Goal: Task Accomplishment & Management: Use online tool/utility

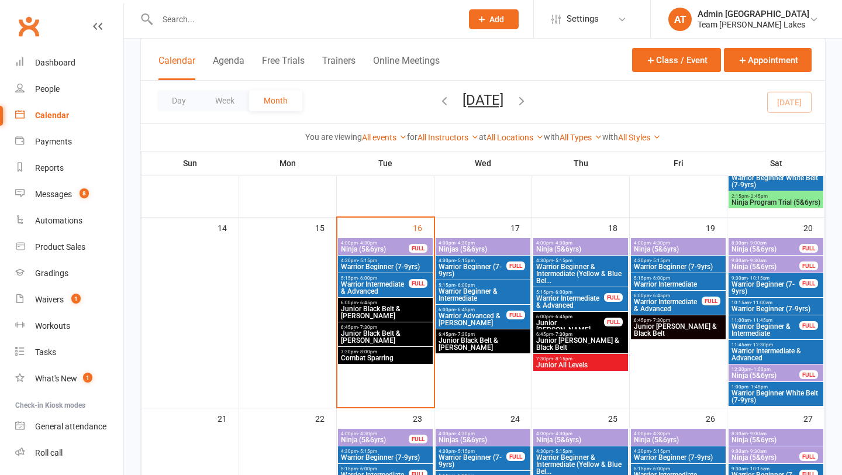
scroll to position [462, 0]
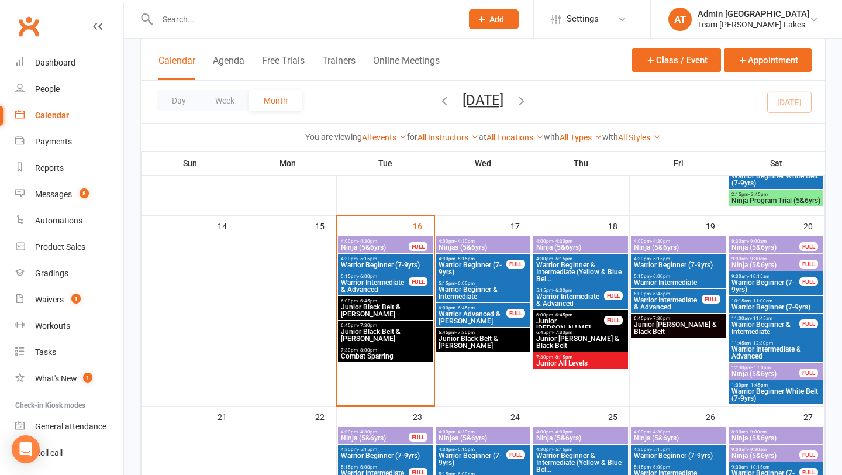
click at [408, 262] on span "Warrior Beginner (7-9yrs)" at bounding box center [385, 264] width 90 height 7
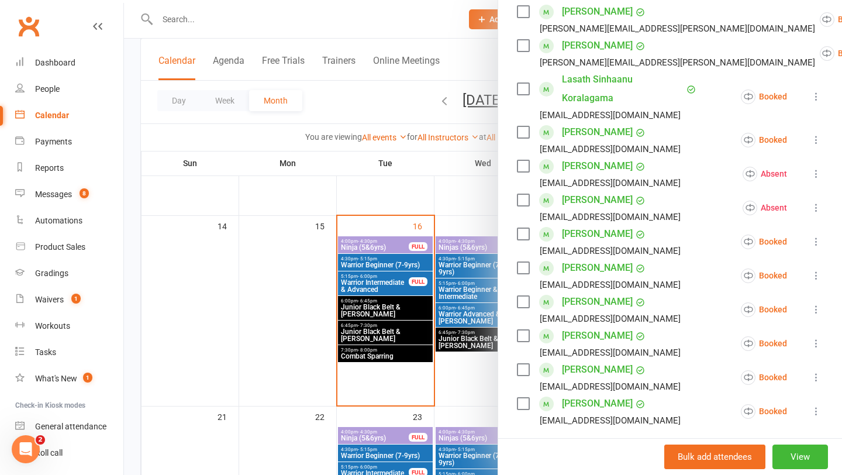
scroll to position [569, 0]
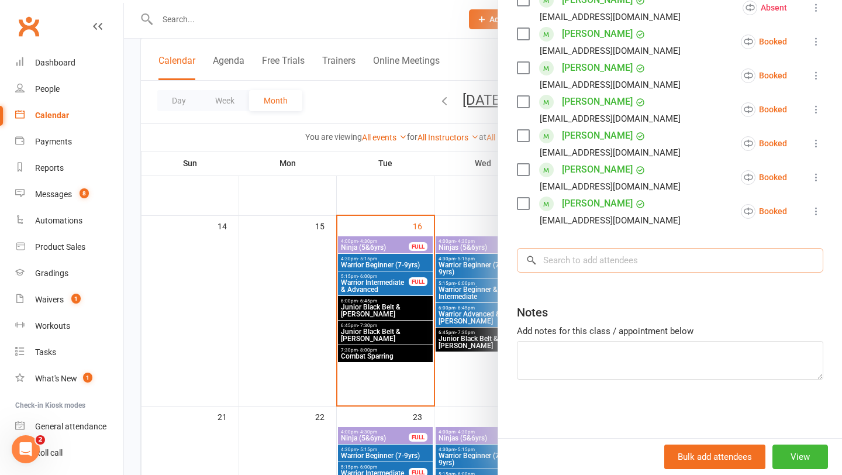
click at [588, 264] on input "search" at bounding box center [670, 260] width 306 height 25
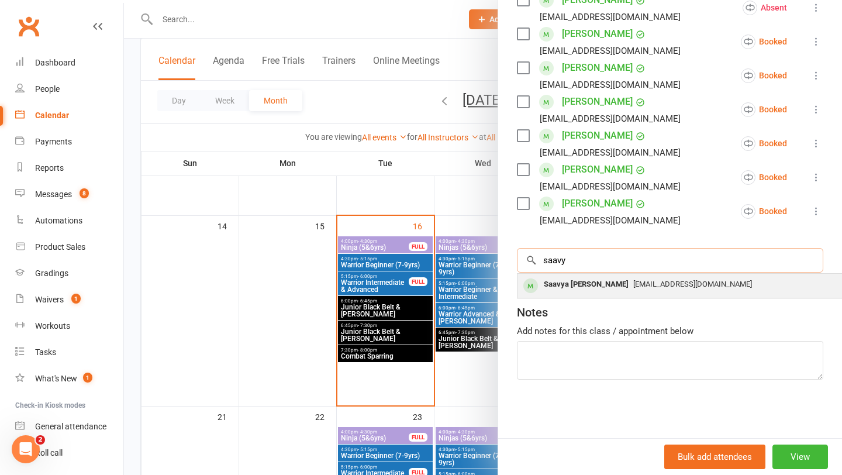
type input "saavy"
click at [552, 288] on div "Saavya [PERSON_NAME]" at bounding box center [586, 284] width 94 height 17
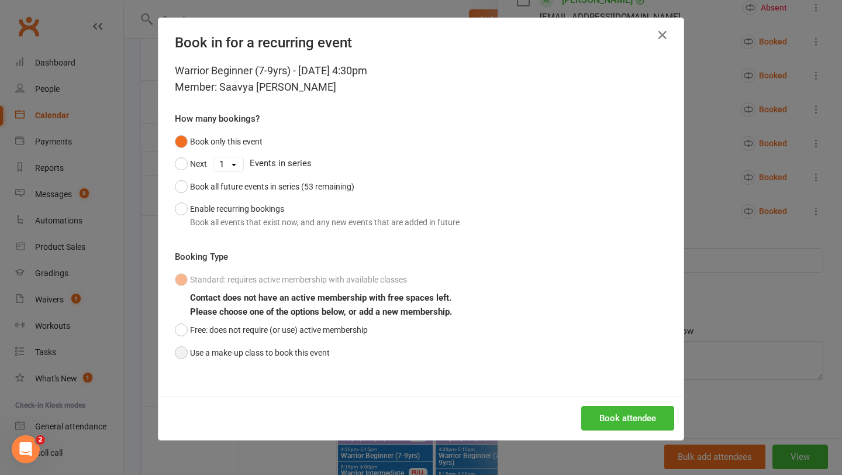
click at [266, 347] on button "Use a make-up class to book this event" at bounding box center [252, 352] width 155 height 22
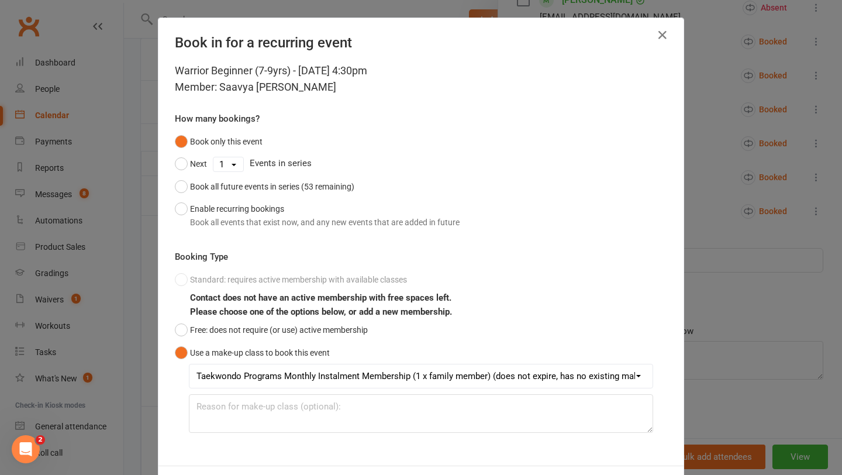
scroll to position [52, 0]
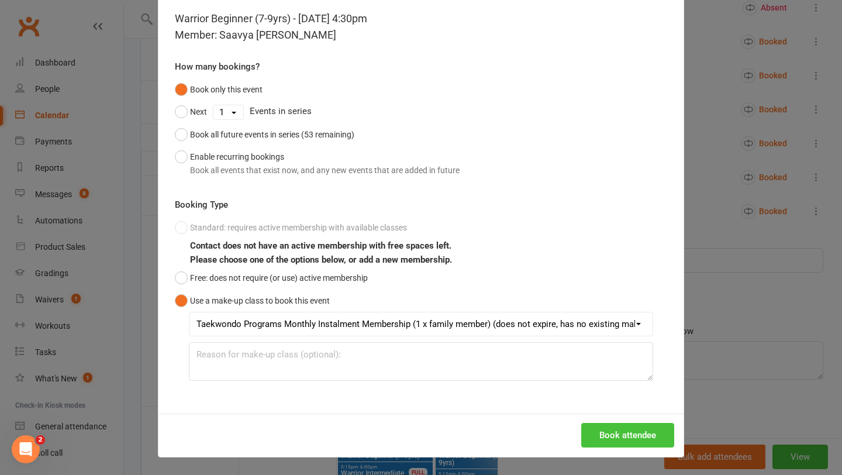
click at [630, 438] on button "Book attendee" at bounding box center [627, 435] width 93 height 25
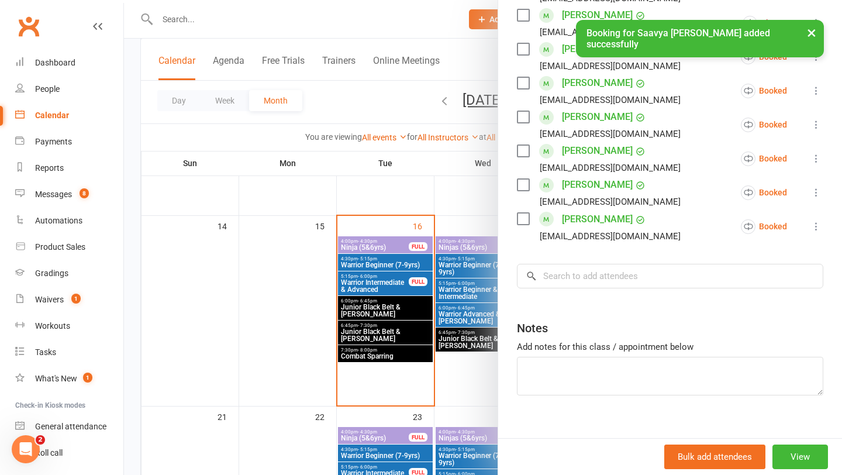
scroll to position [603, 0]
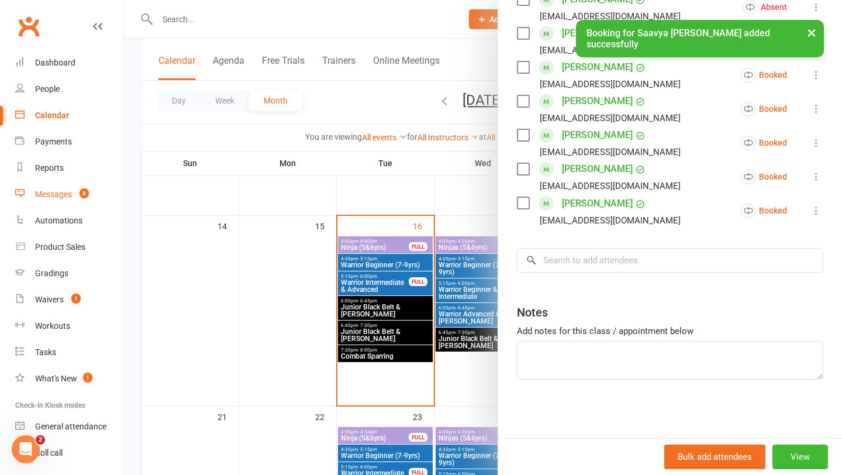
click at [44, 196] on div "Messages" at bounding box center [53, 193] width 37 height 9
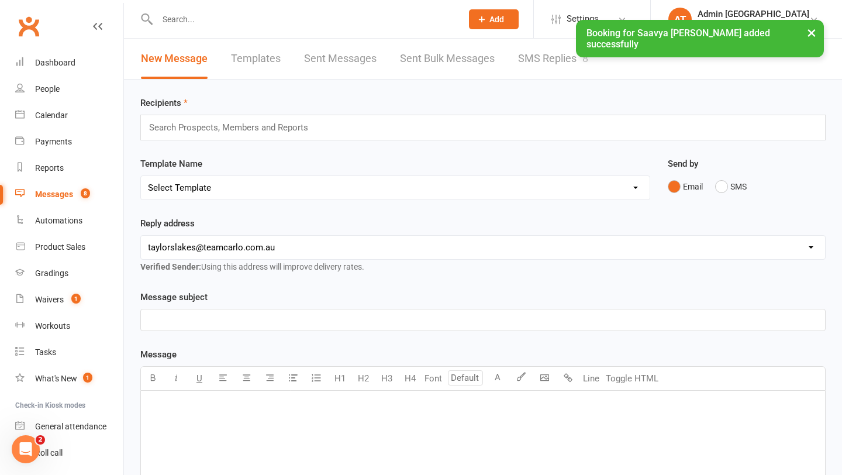
click at [554, 57] on link "SMS Replies 8" at bounding box center [553, 59] width 70 height 40
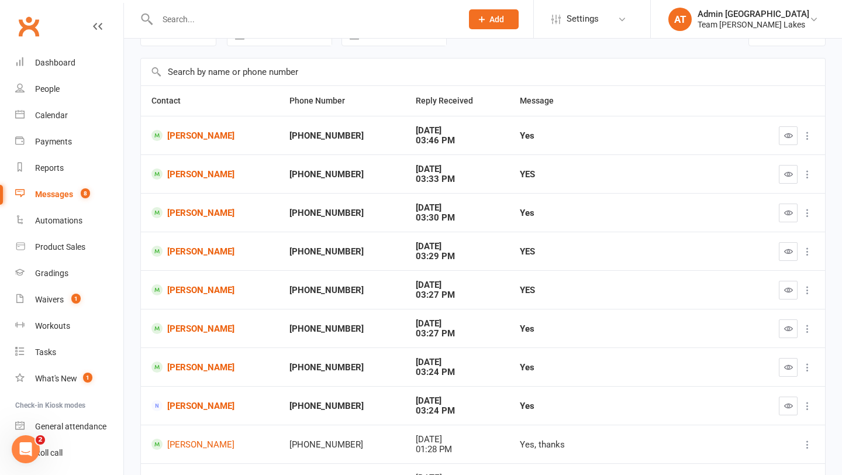
scroll to position [38, 0]
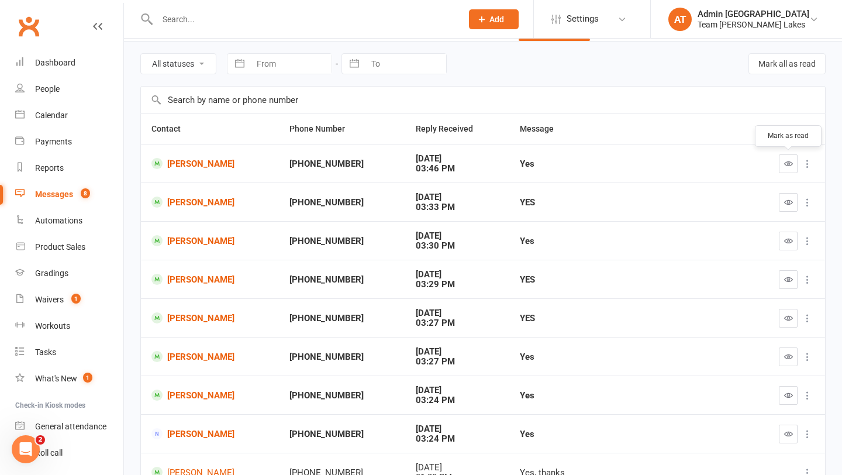
click at [786, 165] on icon "button" at bounding box center [788, 163] width 9 height 9
click at [786, 200] on icon "button" at bounding box center [788, 202] width 9 height 9
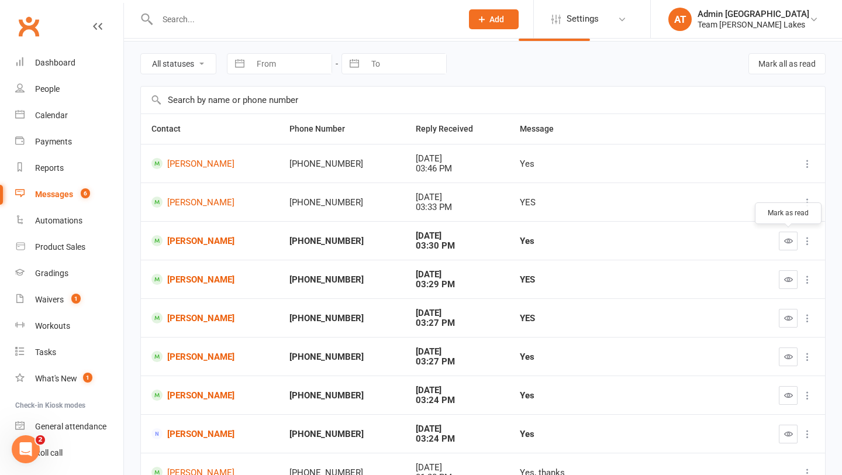
click at [790, 244] on icon "button" at bounding box center [788, 240] width 9 height 9
click at [787, 284] on button "button" at bounding box center [788, 279] width 19 height 19
click at [788, 316] on icon "button" at bounding box center [788, 317] width 9 height 9
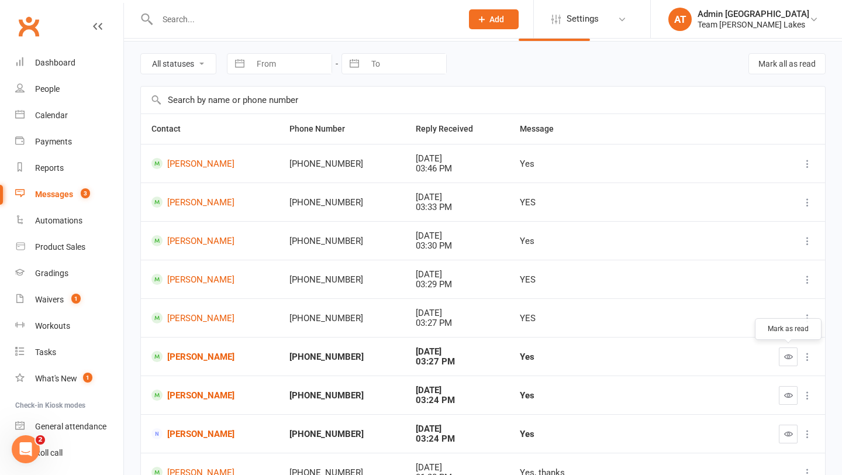
click at [787, 358] on icon "button" at bounding box center [788, 356] width 9 height 9
click at [787, 396] on icon "button" at bounding box center [788, 395] width 9 height 9
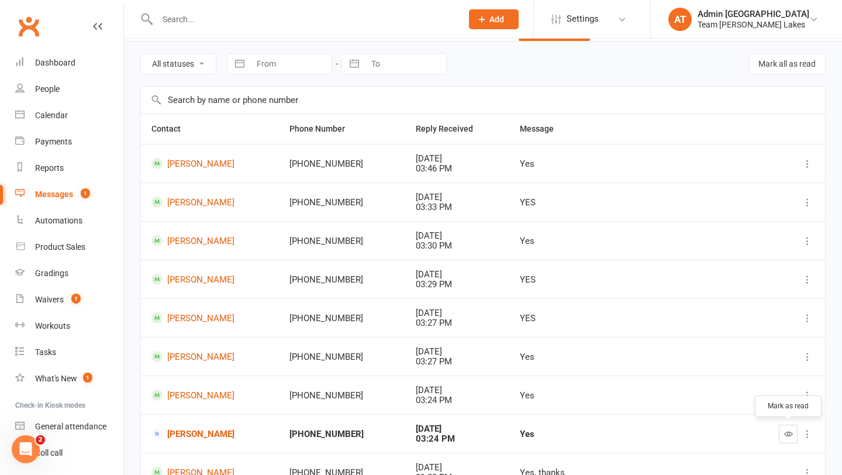
click at [790, 433] on icon "button" at bounding box center [788, 433] width 9 height 9
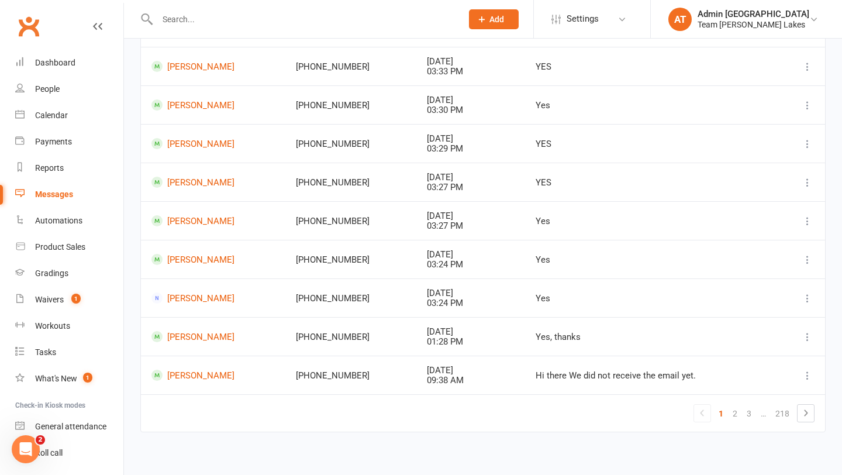
scroll to position [181, 0]
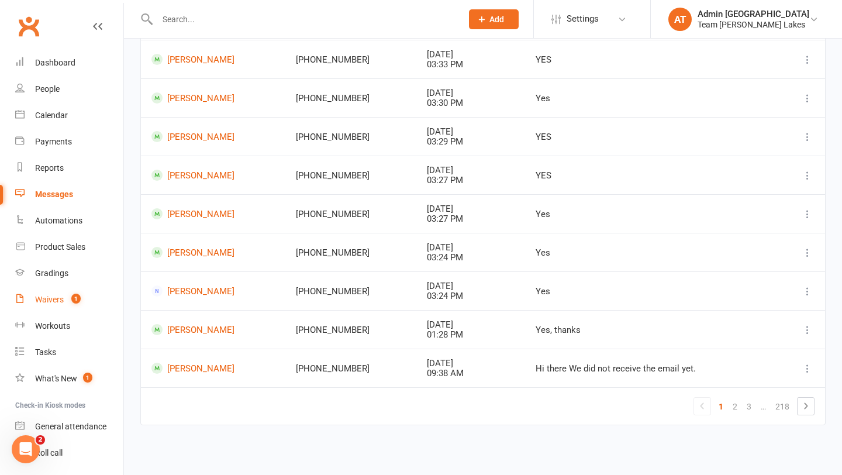
click at [46, 301] on div "Waivers" at bounding box center [49, 299] width 29 height 9
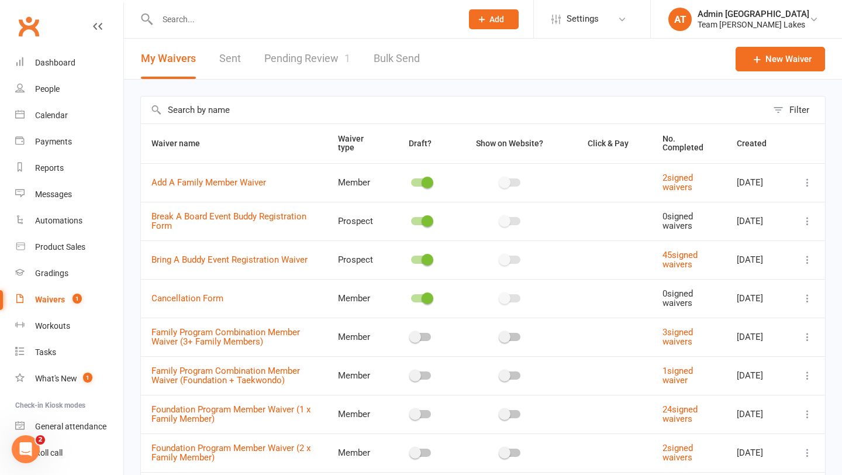
click at [321, 53] on link "Pending Review 1" at bounding box center [307, 59] width 86 height 40
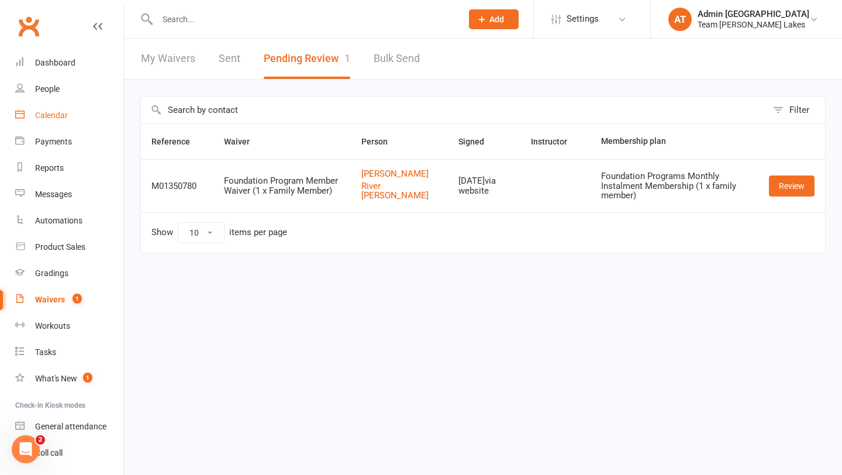
click at [56, 116] on div "Calendar" at bounding box center [51, 114] width 33 height 9
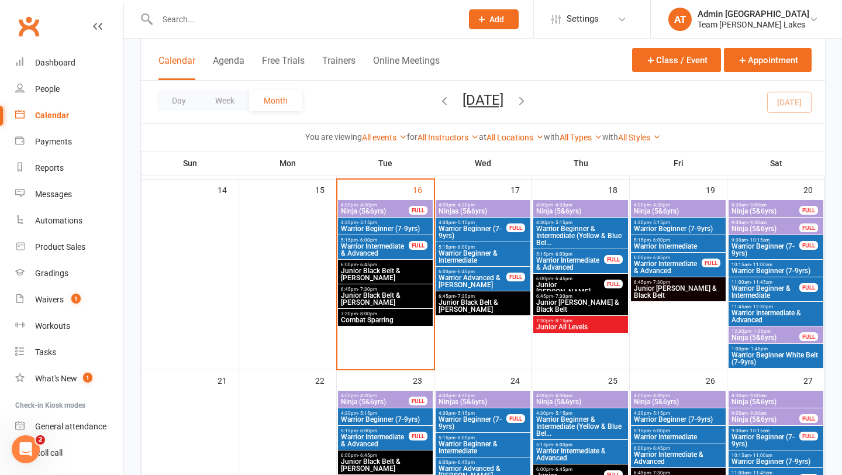
scroll to position [485, 0]
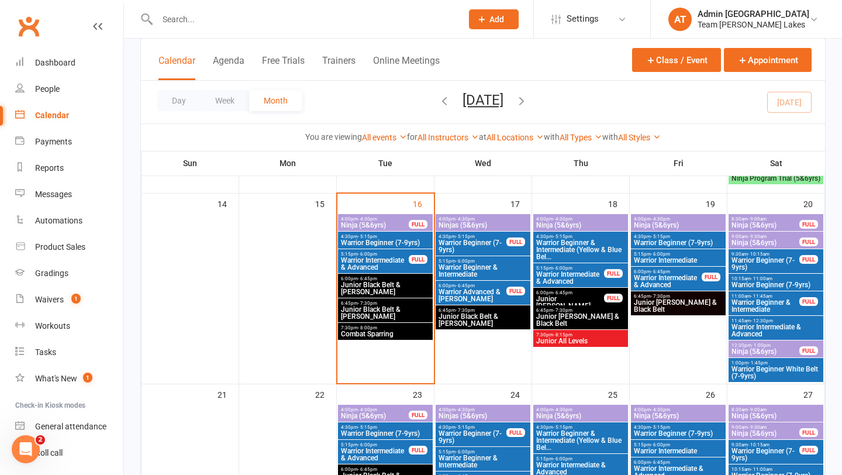
click at [747, 223] on span "Ninja (5&6yrs)" at bounding box center [765, 225] width 69 height 7
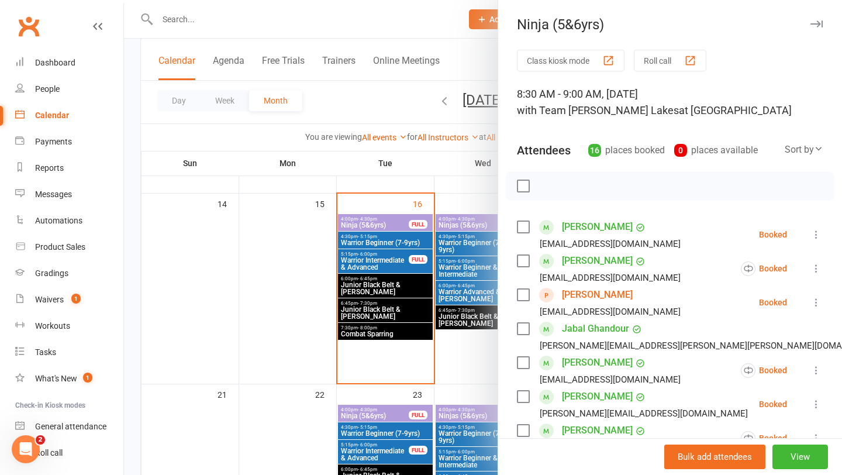
click at [459, 277] on div at bounding box center [483, 237] width 718 height 475
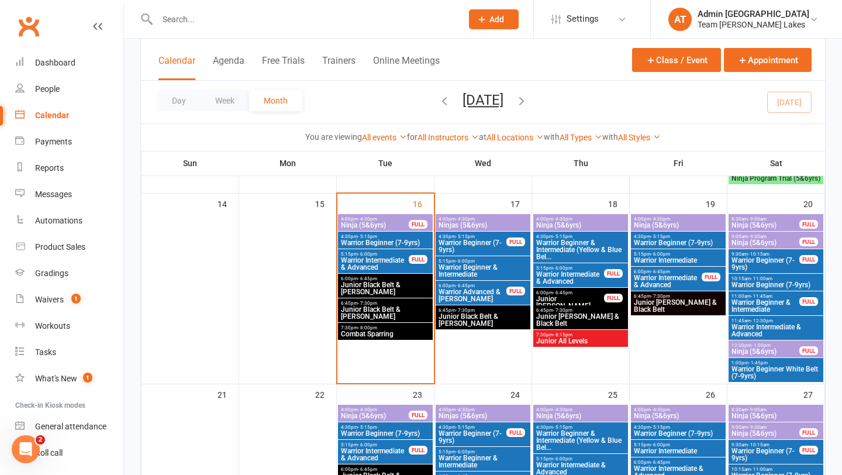
click at [780, 235] on span "9:00am - 9:30am" at bounding box center [765, 236] width 69 height 5
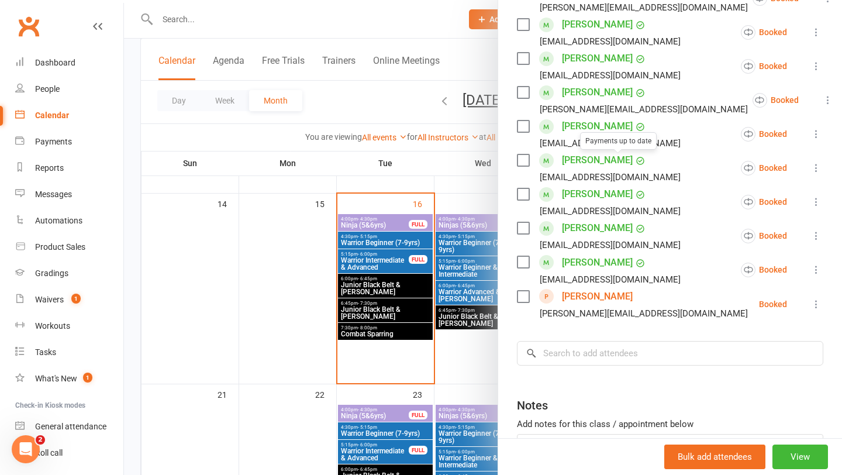
scroll to position [533, 0]
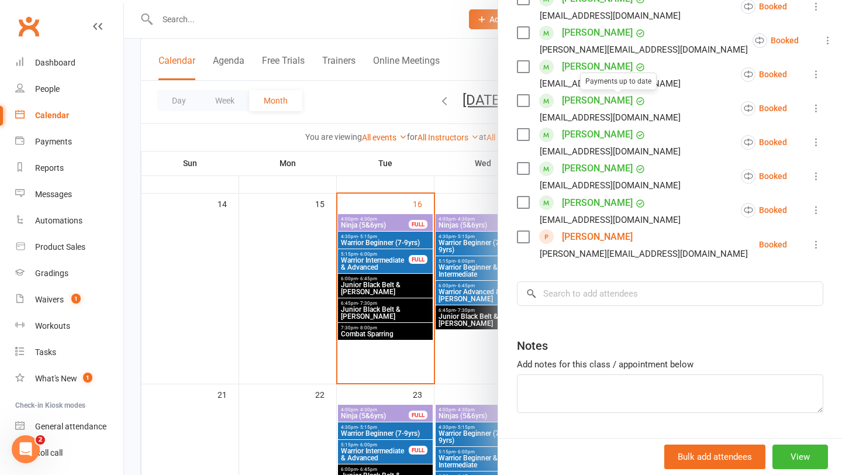
click at [438, 343] on div at bounding box center [483, 237] width 718 height 475
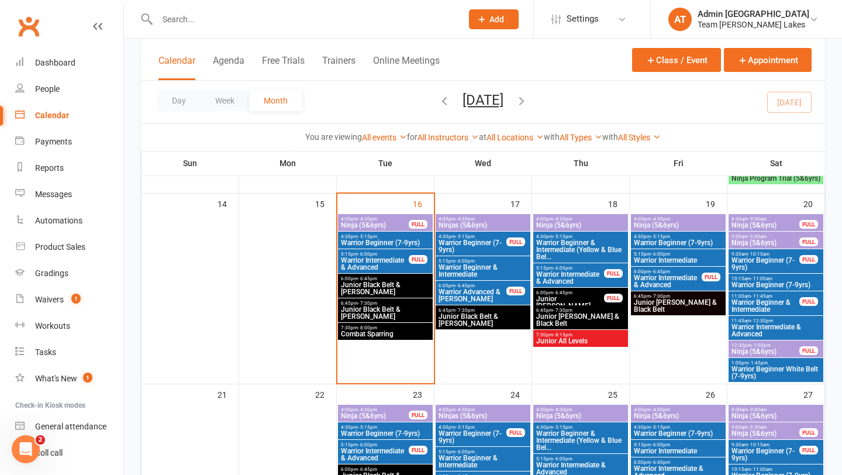
click at [755, 220] on span "- 9:00am" at bounding box center [757, 218] width 19 height 5
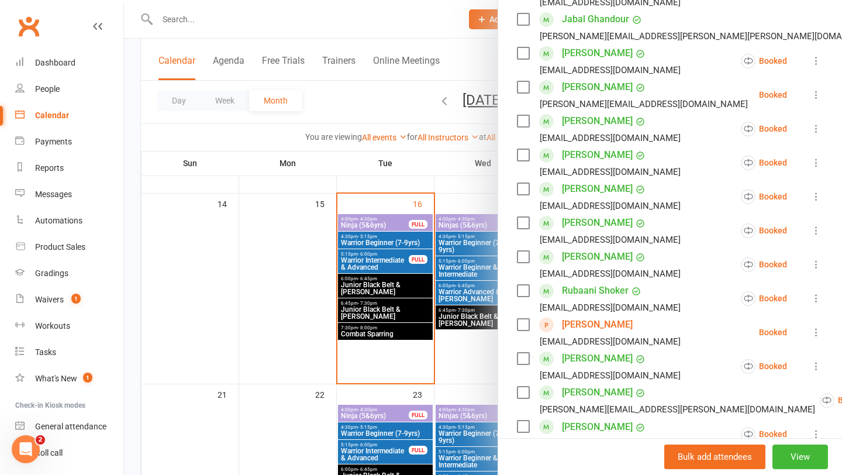
scroll to position [347, 0]
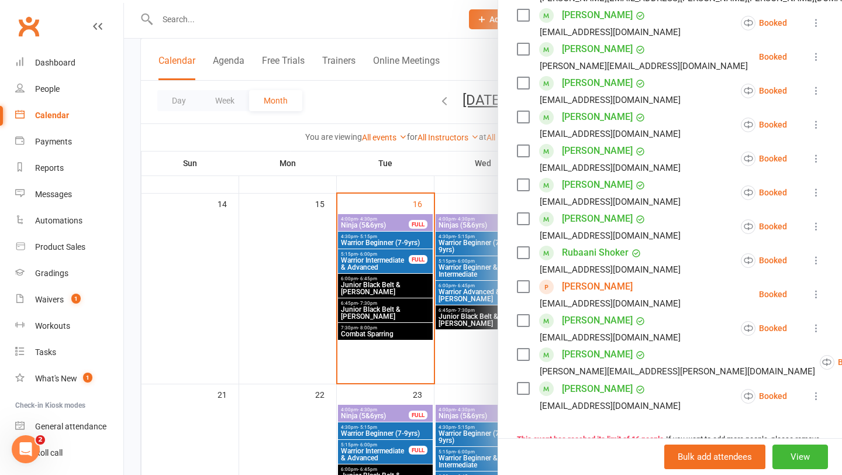
click at [450, 329] on div at bounding box center [483, 237] width 718 height 475
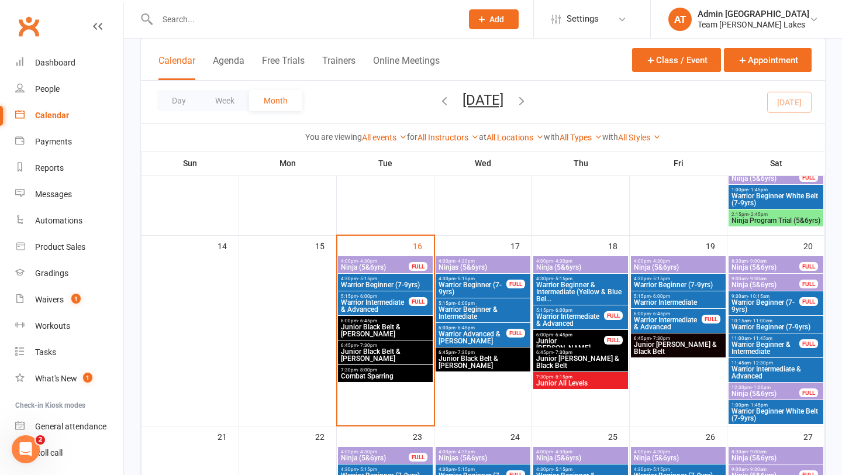
scroll to position [437, 0]
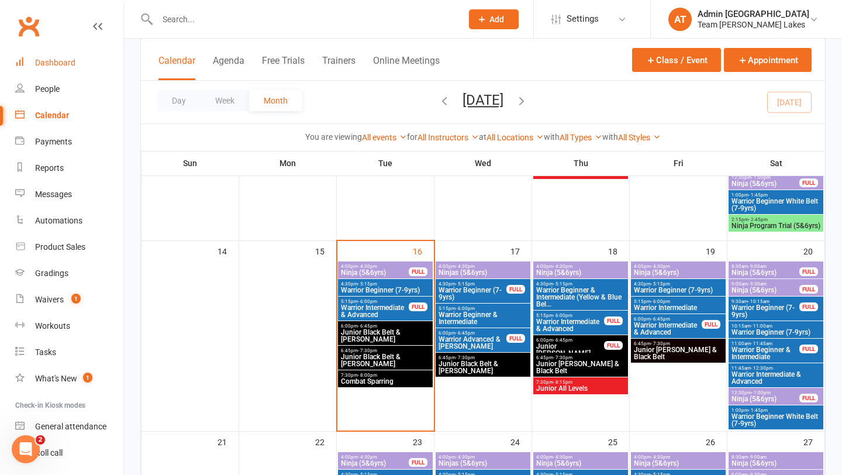
click at [57, 58] on div "Dashboard" at bounding box center [55, 62] width 40 height 9
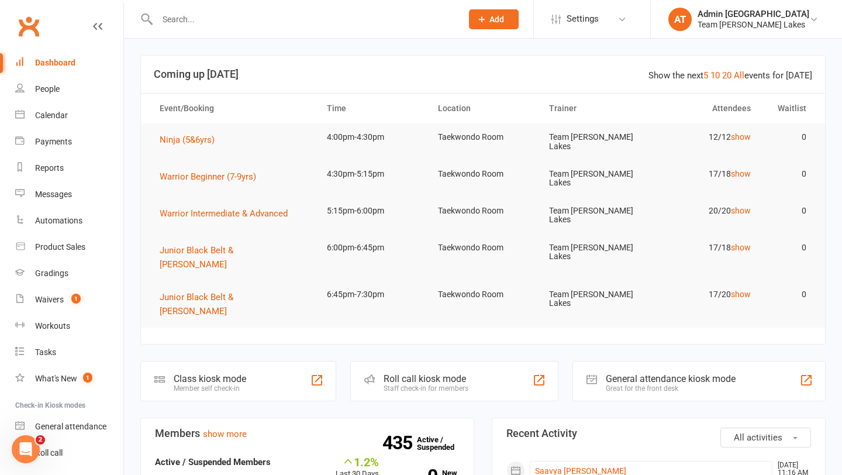
click at [202, 8] on div at bounding box center [296, 19] width 313 height 38
click at [191, 14] on input "text" at bounding box center [304, 19] width 300 height 16
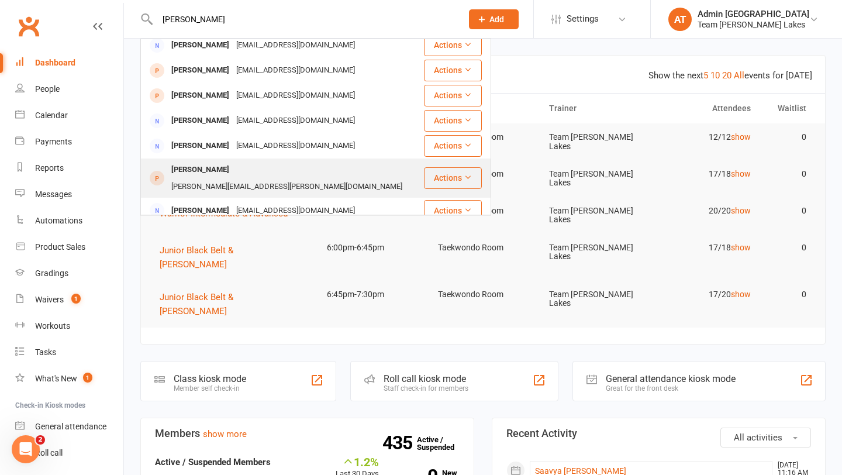
scroll to position [174, 0]
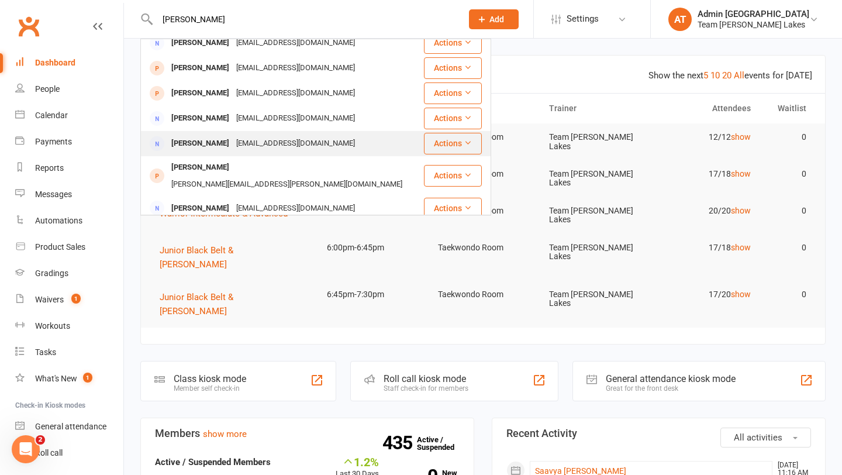
type input "[PERSON_NAME]"
click at [195, 135] on div "[PERSON_NAME]" at bounding box center [200, 143] width 65 height 17
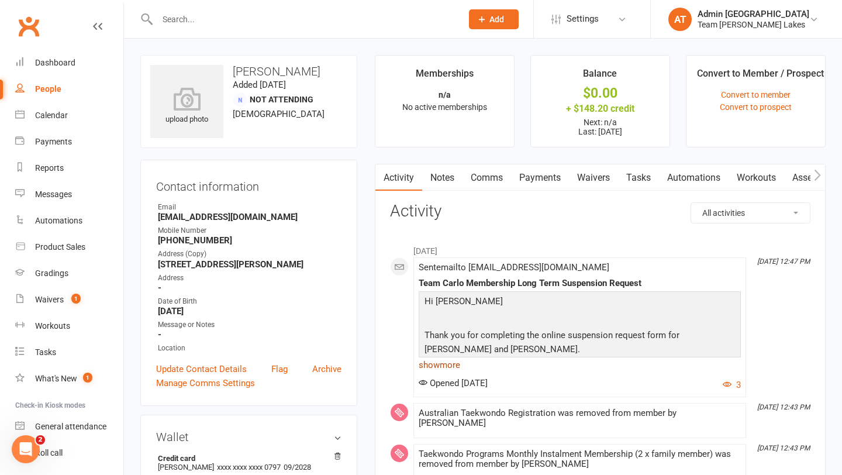
click at [445, 367] on link "show more" at bounding box center [580, 365] width 322 height 16
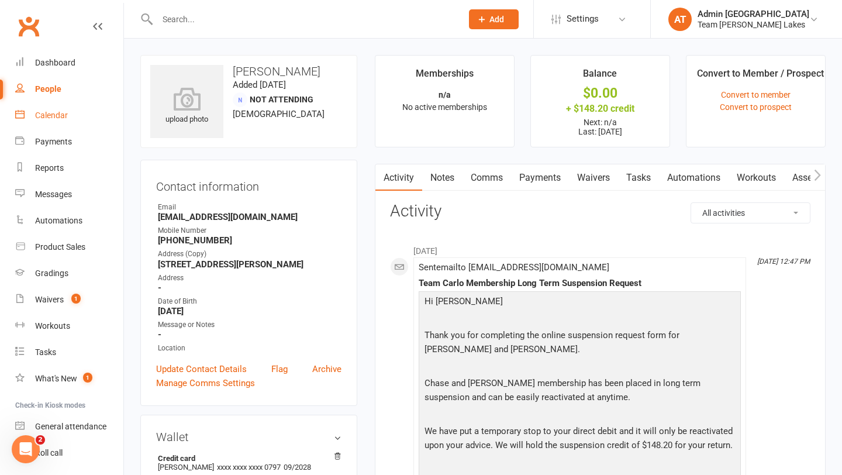
click at [62, 117] on div "Calendar" at bounding box center [51, 114] width 33 height 9
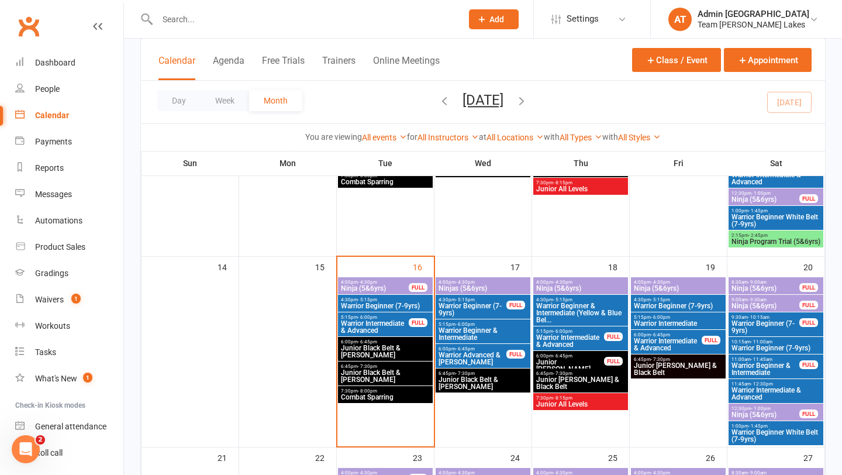
scroll to position [425, 0]
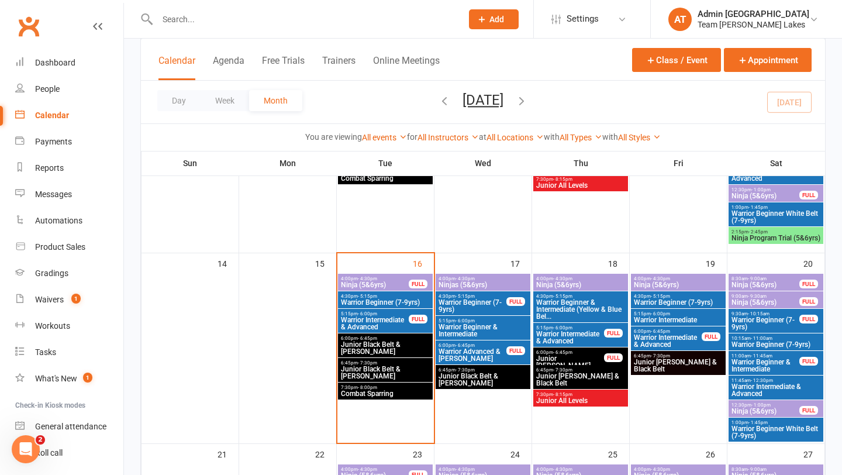
click at [668, 311] on span "- 6:00pm" at bounding box center [660, 313] width 19 height 5
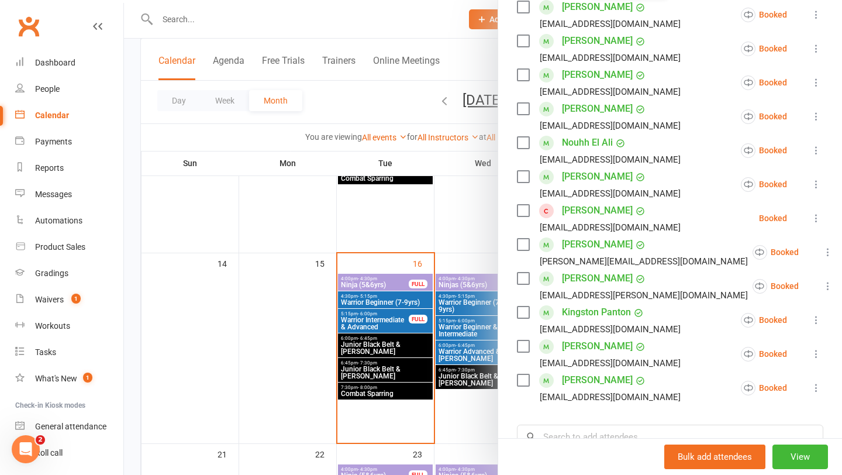
scroll to position [439, 0]
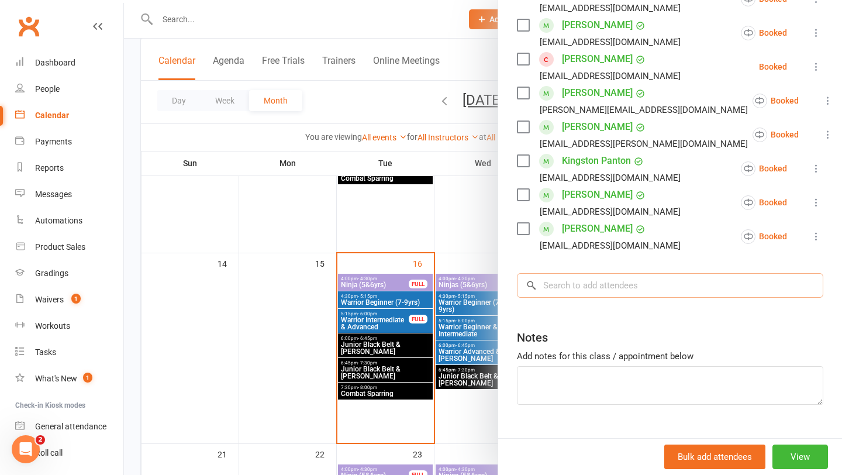
click at [621, 291] on input "search" at bounding box center [670, 285] width 306 height 25
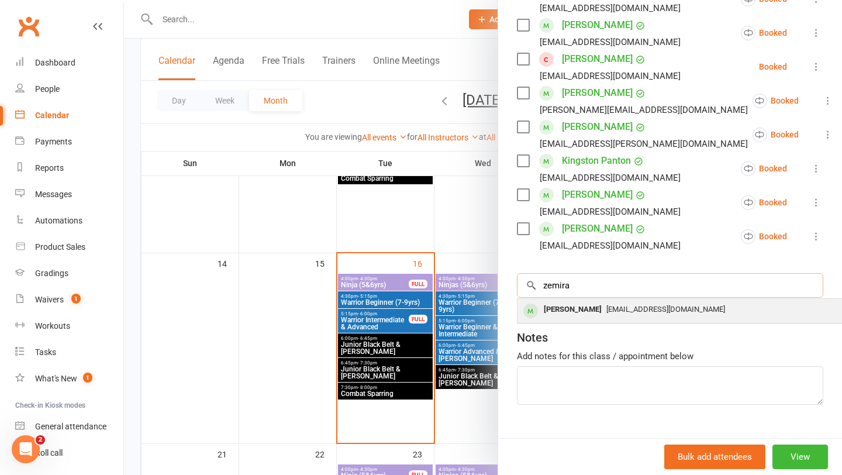
type input "zemira"
click at [578, 309] on div "[PERSON_NAME]" at bounding box center [572, 309] width 67 height 17
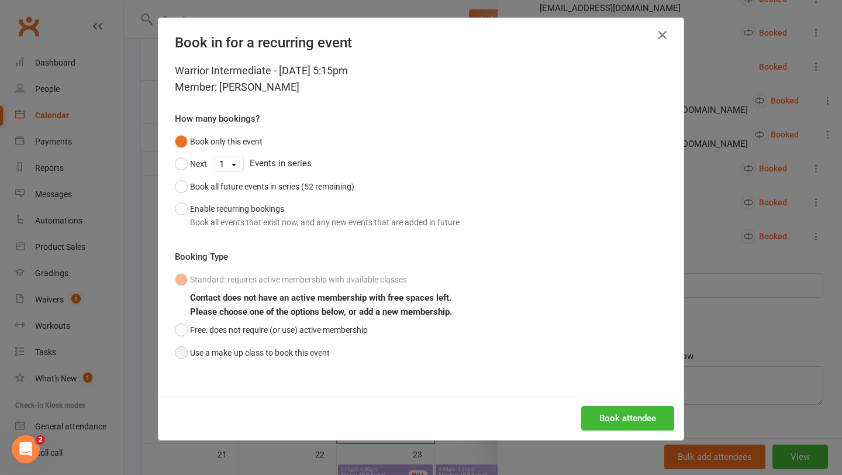
click at [263, 351] on button "Use a make-up class to book this event" at bounding box center [252, 352] width 155 height 22
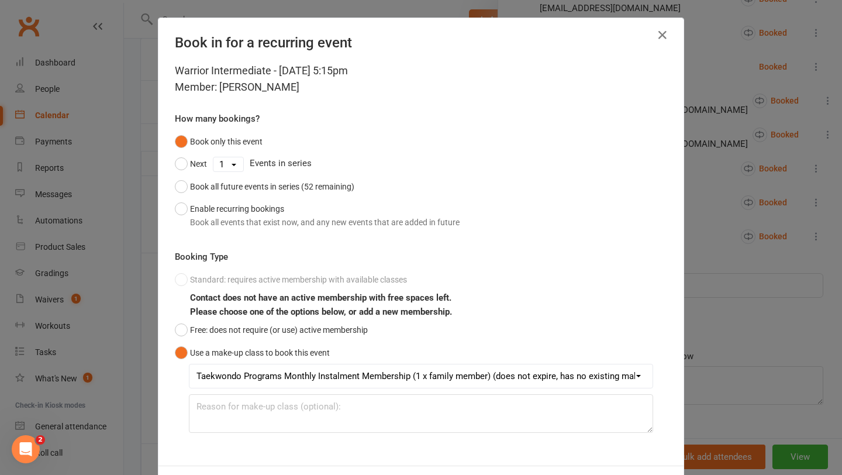
scroll to position [52, 0]
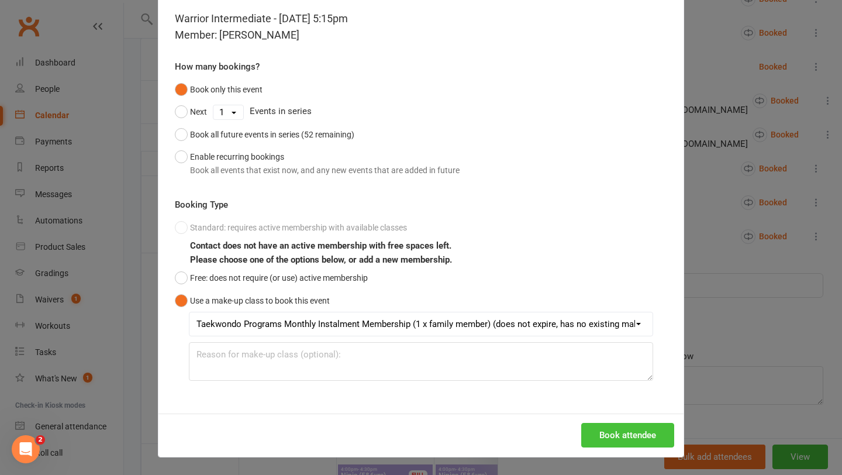
click at [620, 433] on button "Book attendee" at bounding box center [627, 435] width 93 height 25
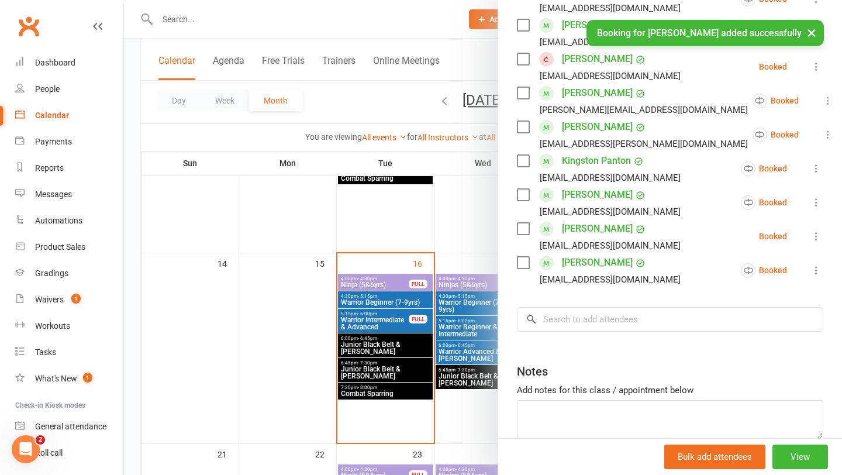
click at [369, 297] on div at bounding box center [483, 237] width 718 height 475
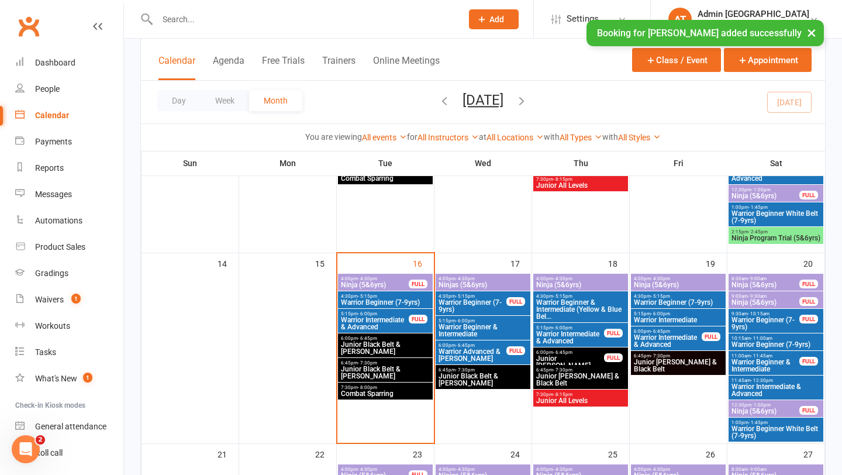
click at [369, 297] on span "- 5:15pm" at bounding box center [367, 295] width 19 height 5
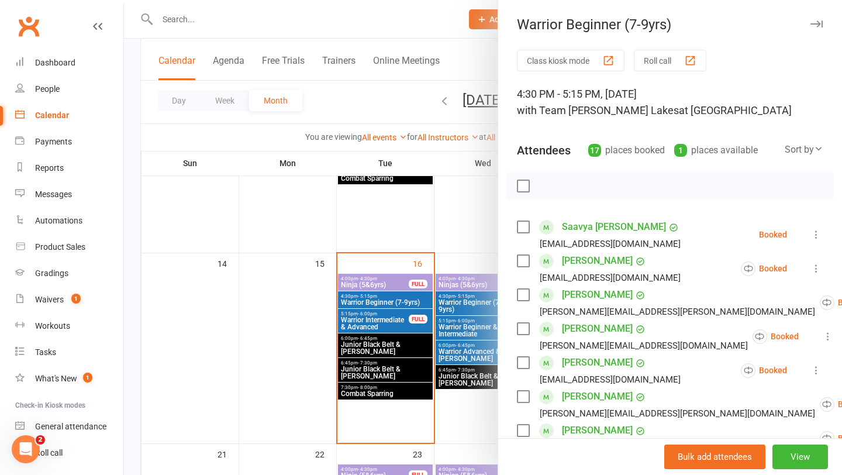
click at [403, 263] on div at bounding box center [483, 237] width 718 height 475
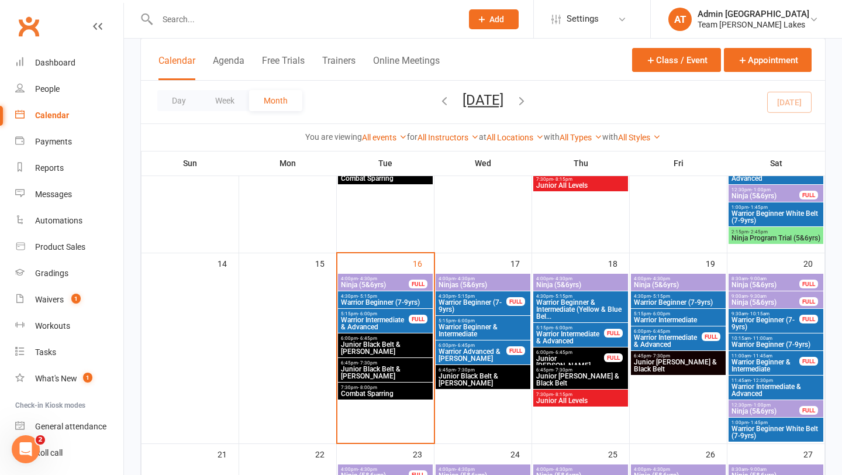
click at [494, 378] on span "Junior Black Belt & [PERSON_NAME]" at bounding box center [483, 379] width 90 height 14
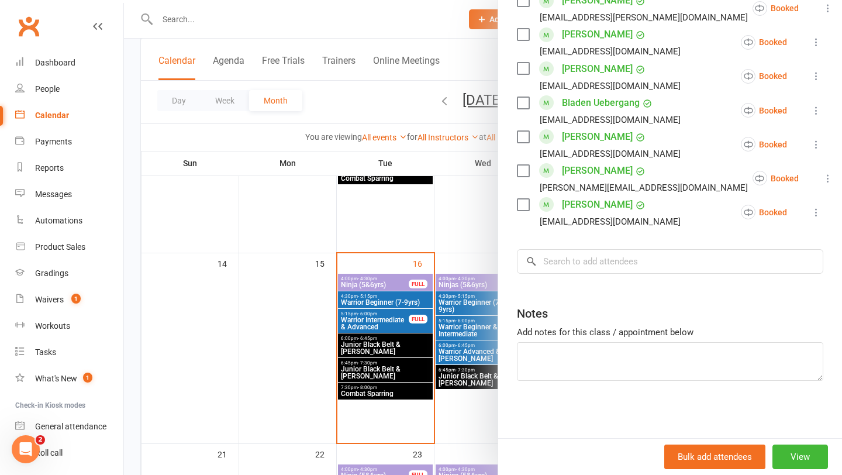
scroll to position [668, 0]
click at [599, 257] on input "search" at bounding box center [670, 260] width 306 height 25
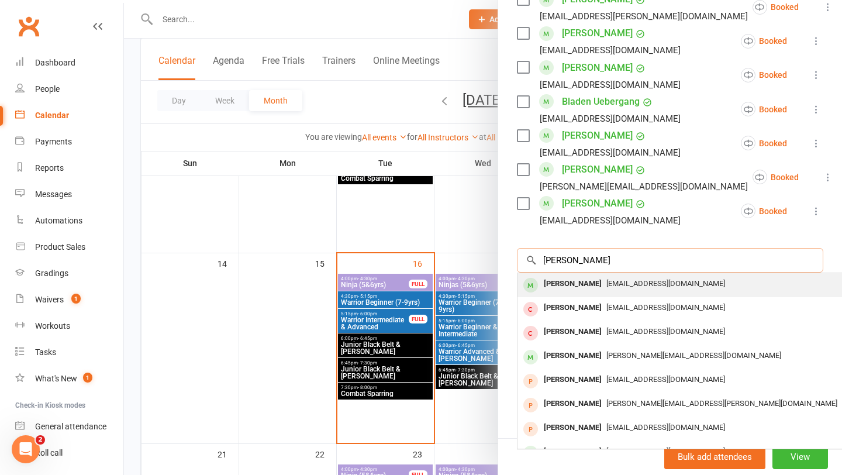
type input "[PERSON_NAME]"
click at [580, 288] on div "[PERSON_NAME]" at bounding box center [572, 283] width 67 height 17
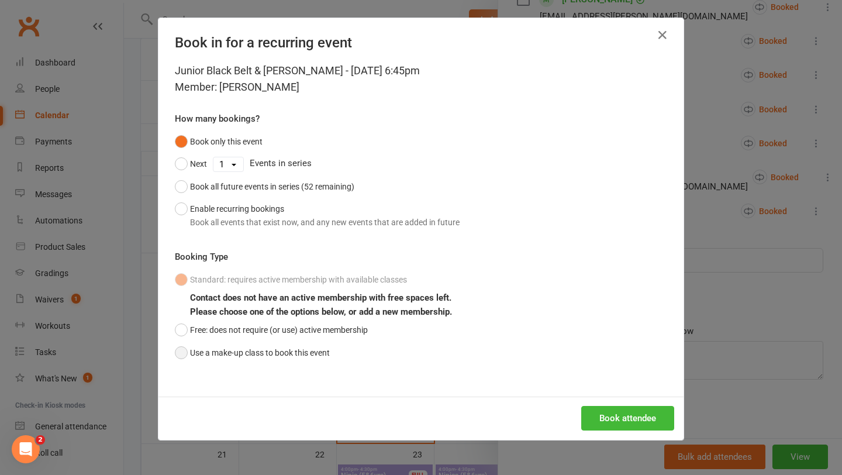
click at [240, 355] on button "Use a make-up class to book this event" at bounding box center [252, 352] width 155 height 22
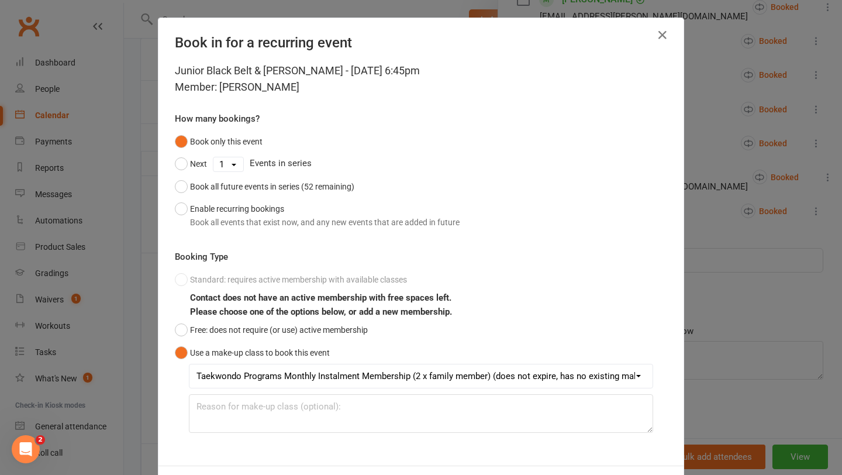
scroll to position [52, 0]
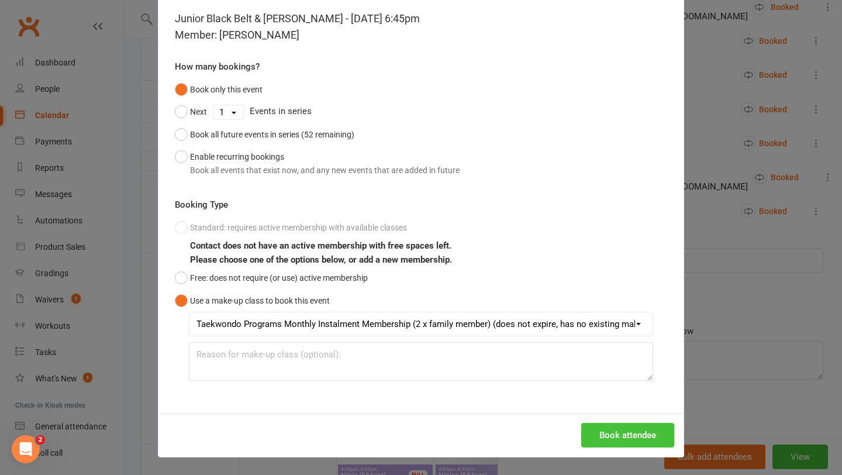
click at [627, 437] on button "Book attendee" at bounding box center [627, 435] width 93 height 25
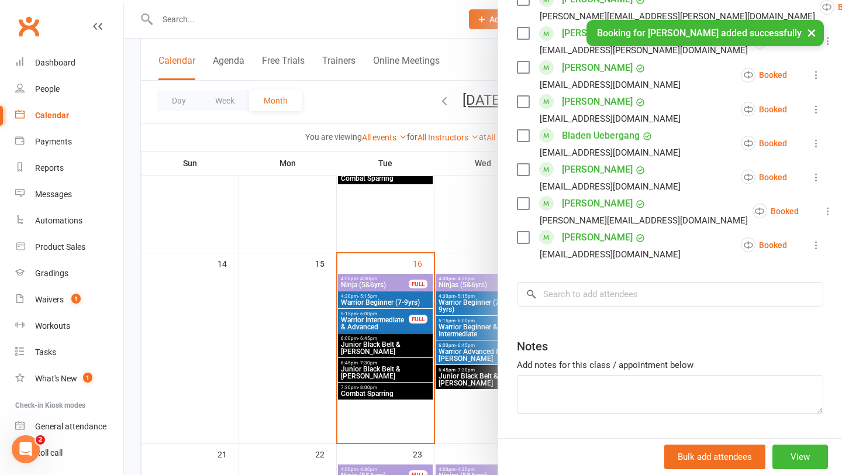
scroll to position [702, 0]
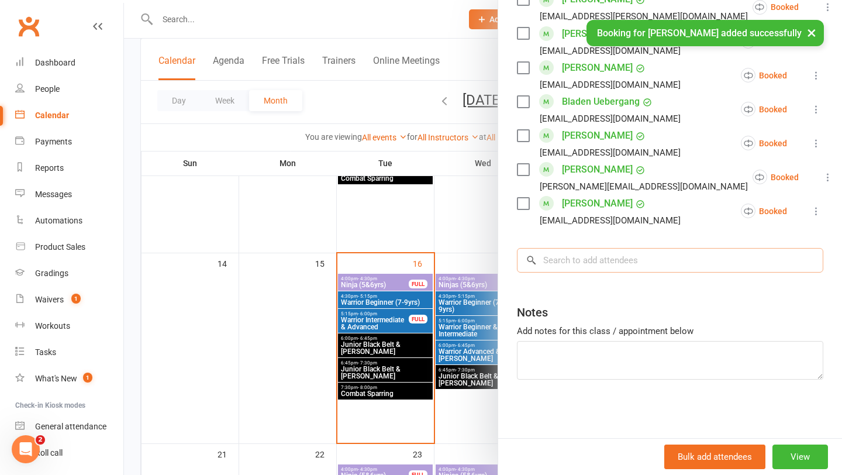
click at [600, 267] on input "search" at bounding box center [670, 260] width 306 height 25
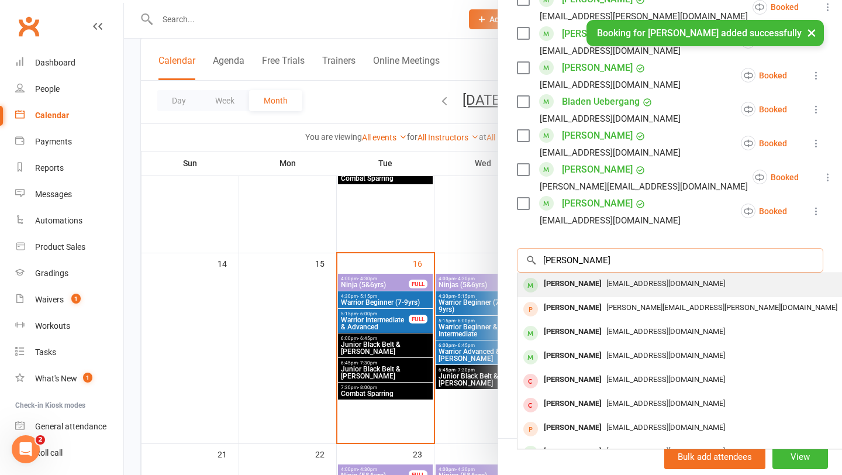
type input "[PERSON_NAME]"
click at [581, 282] on div "[PERSON_NAME]" at bounding box center [572, 283] width 67 height 17
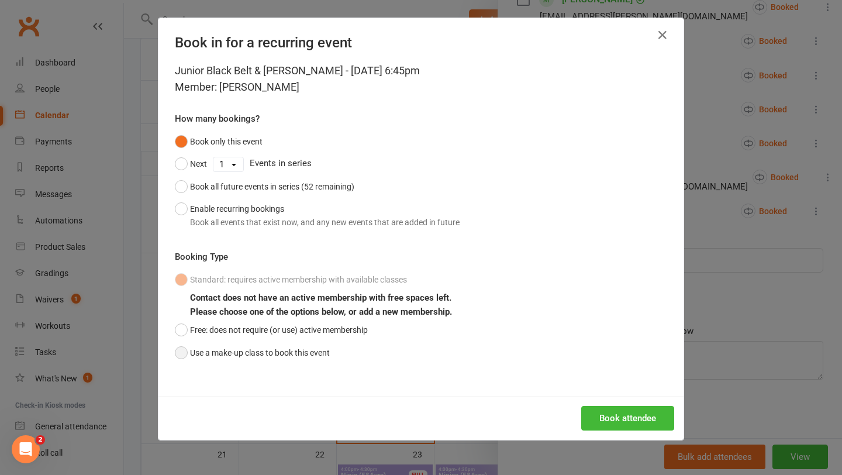
click at [241, 355] on button "Use a make-up class to book this event" at bounding box center [252, 352] width 155 height 22
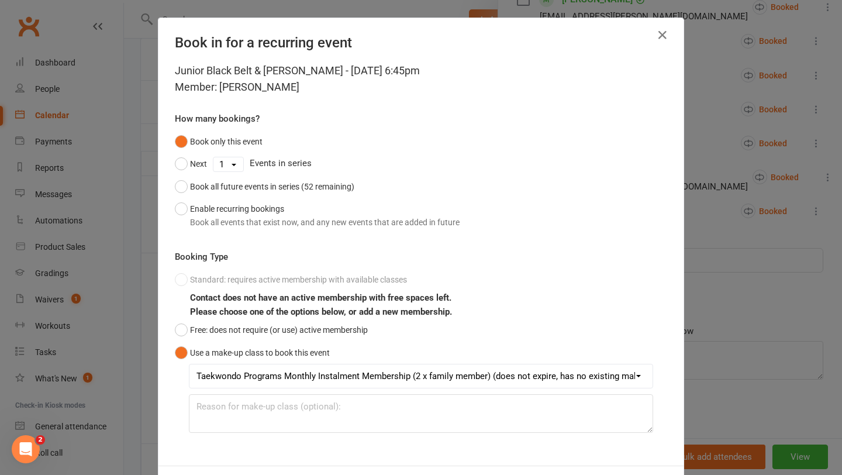
scroll to position [52, 0]
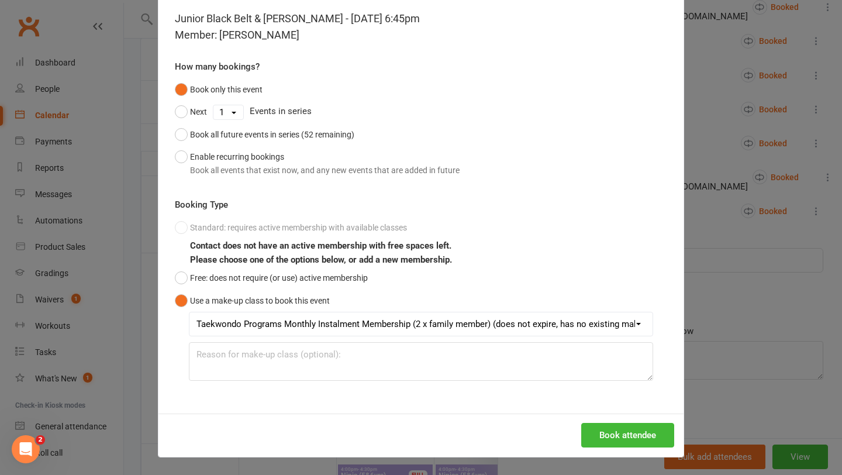
click at [618, 421] on div "Book attendee" at bounding box center [420, 434] width 525 height 43
click at [619, 429] on button "Book attendee" at bounding box center [627, 435] width 93 height 25
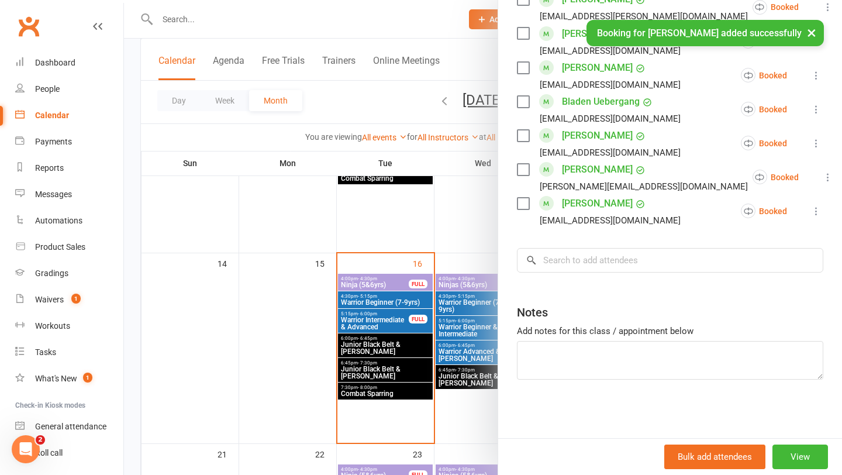
scroll to position [736, 0]
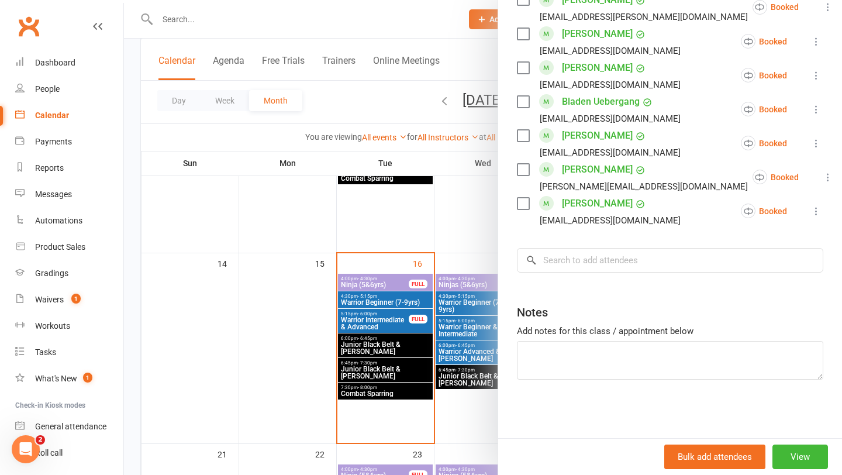
click at [389, 272] on div at bounding box center [483, 237] width 718 height 475
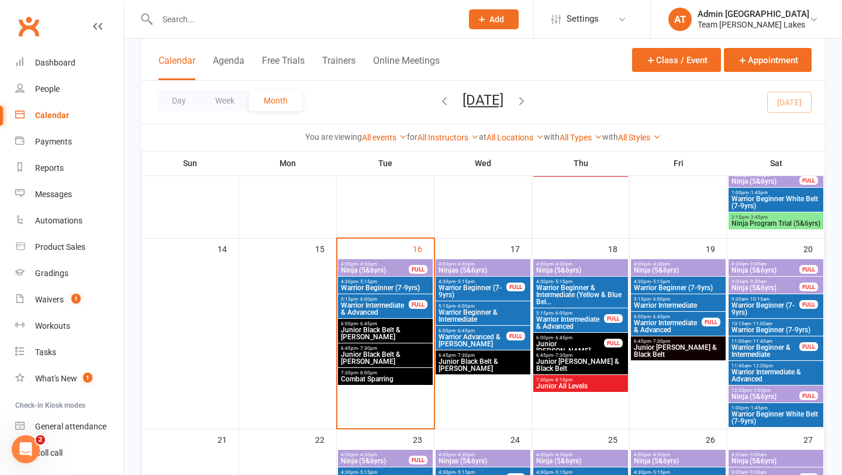
scroll to position [440, 0]
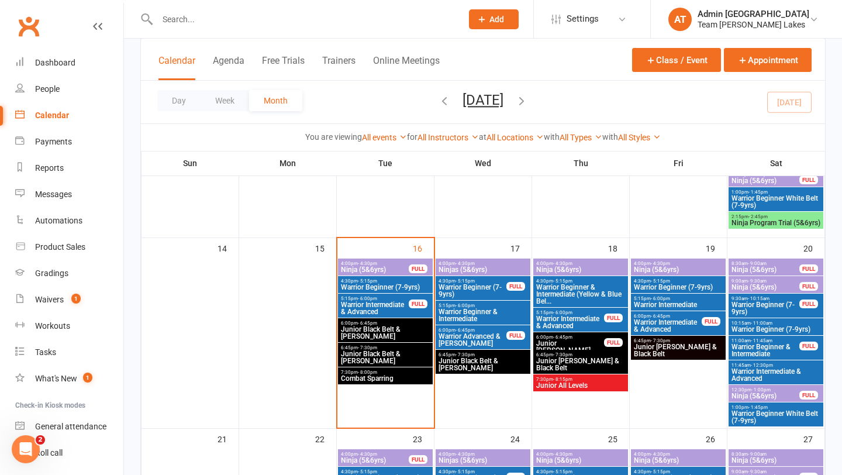
click at [763, 197] on span "Warrior Beginner White Belt (7-9yrs)" at bounding box center [776, 202] width 90 height 14
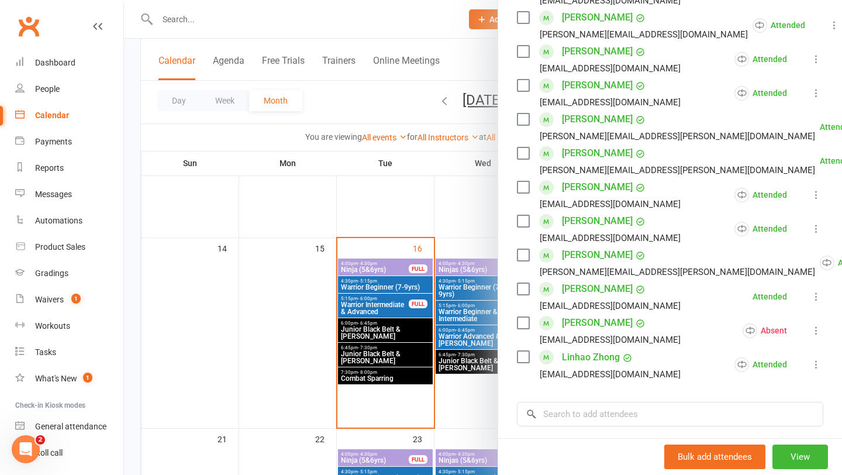
scroll to position [381, 0]
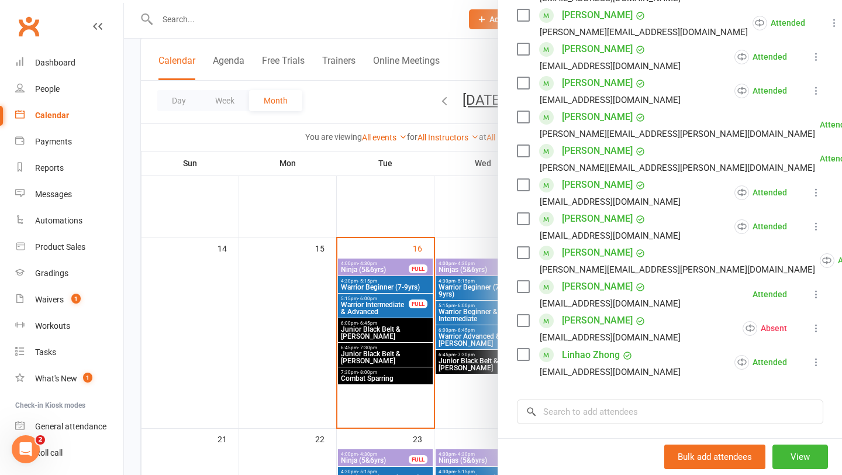
click at [481, 345] on div at bounding box center [483, 237] width 718 height 475
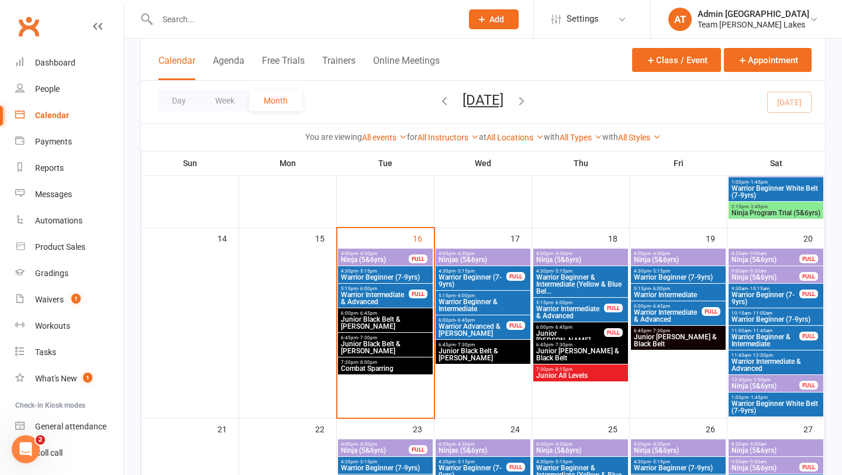
scroll to position [451, 0]
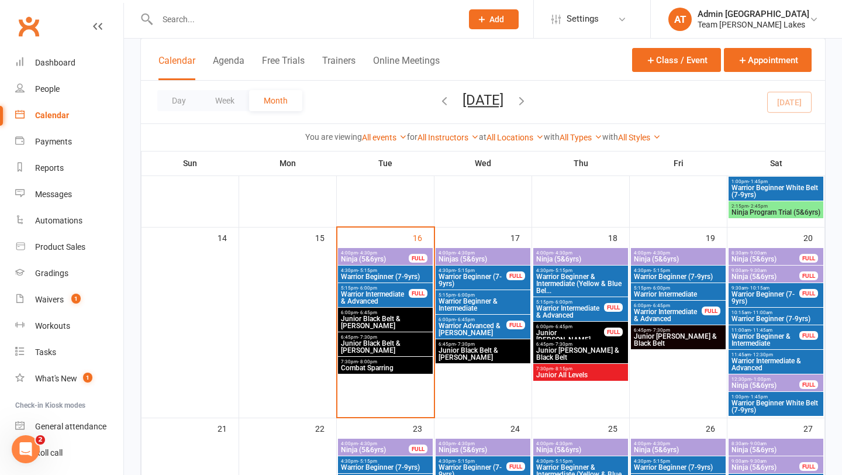
click at [757, 399] on span "Warrior Beginner White Belt (7-9yrs)" at bounding box center [776, 406] width 90 height 14
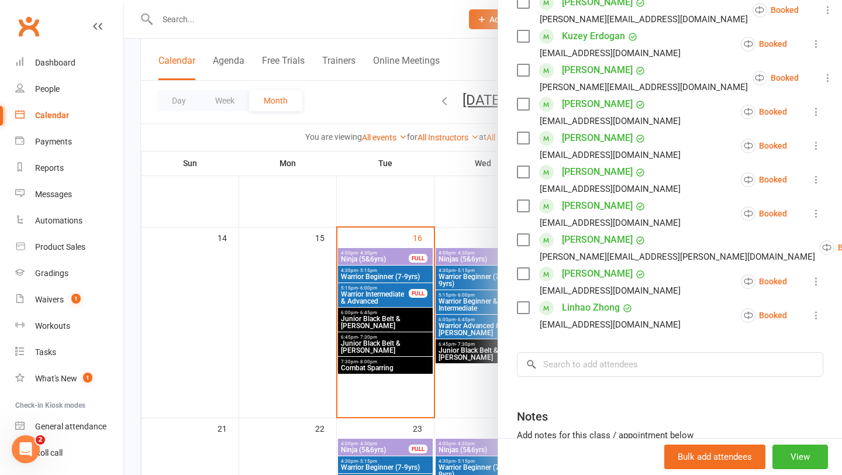
scroll to position [430, 0]
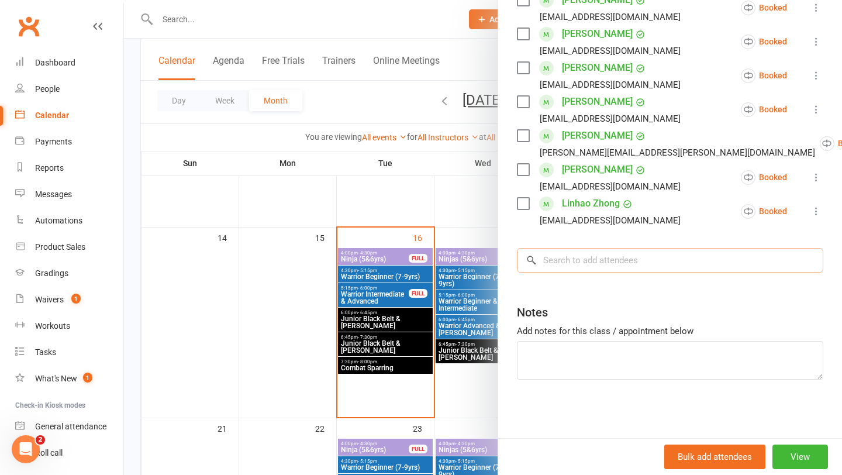
click at [601, 257] on input "search" at bounding box center [670, 260] width 306 height 25
type input "c"
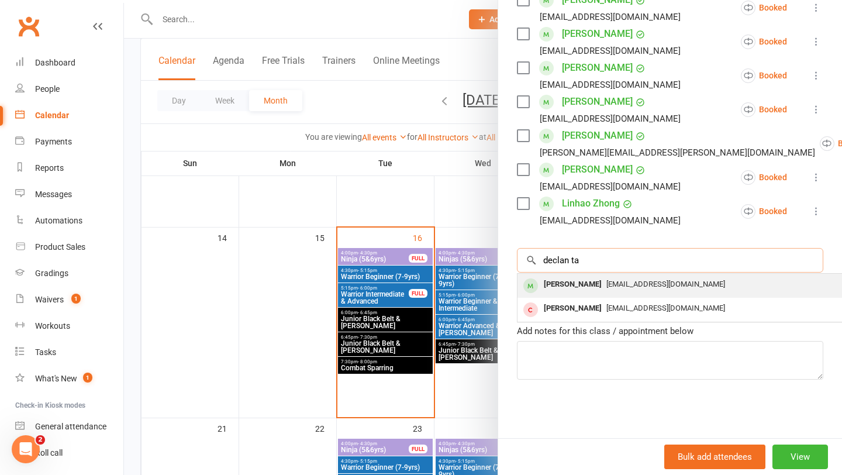
type input "declan ta"
click at [572, 282] on div "[PERSON_NAME]" at bounding box center [572, 284] width 67 height 17
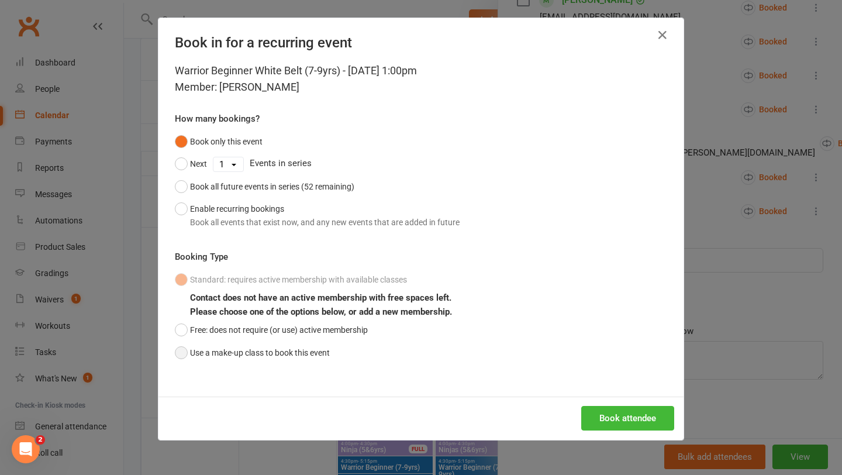
click at [278, 346] on button "Use a make-up class to book this event" at bounding box center [252, 352] width 155 height 22
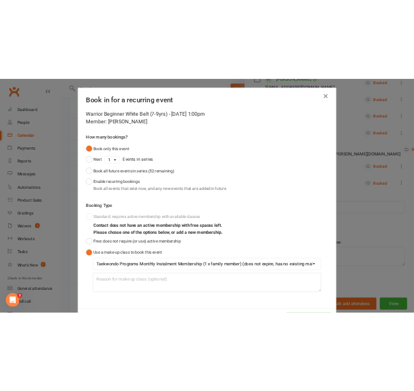
scroll to position [52, 0]
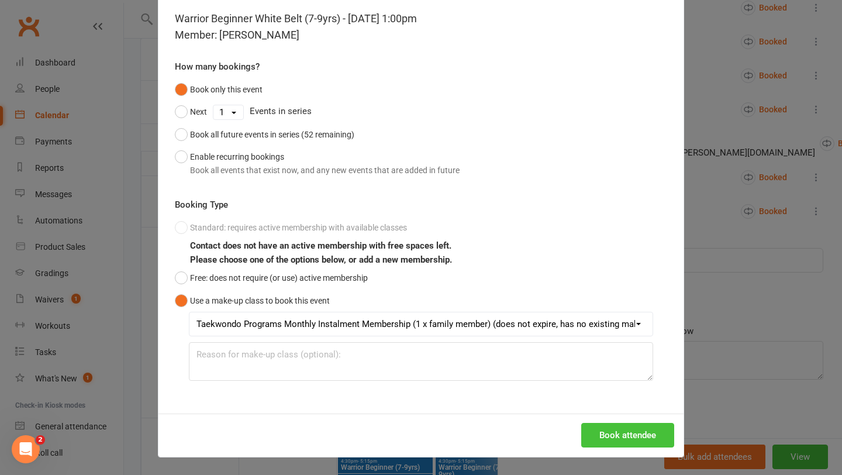
click at [614, 434] on button "Book attendee" at bounding box center [627, 435] width 93 height 25
